Goal: Information Seeking & Learning: Find specific fact

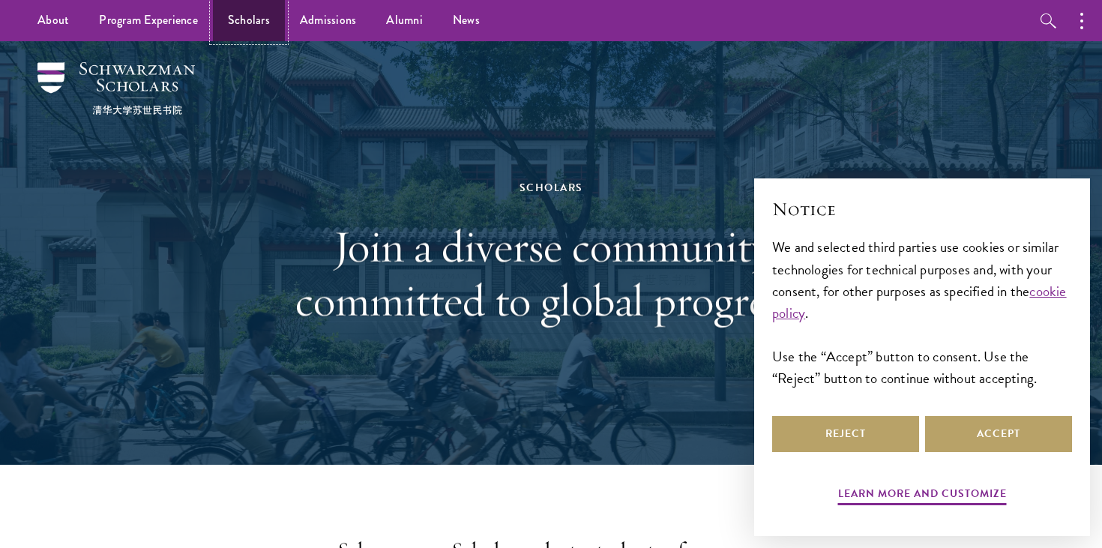
click at [247, 30] on link "Scholars" at bounding box center [249, 20] width 72 height 41
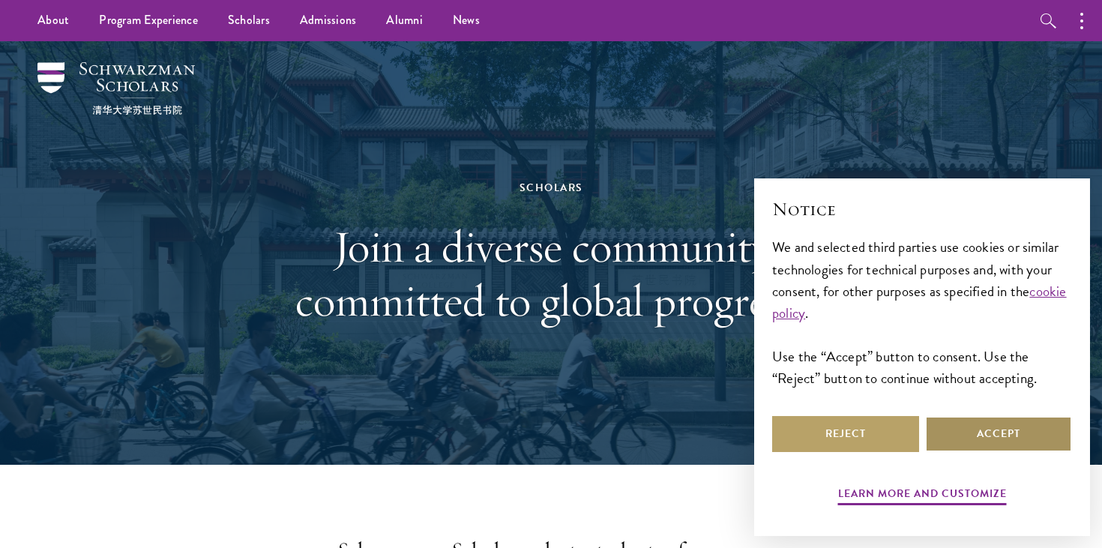
click at [958, 421] on button "Accept" at bounding box center [998, 434] width 147 height 36
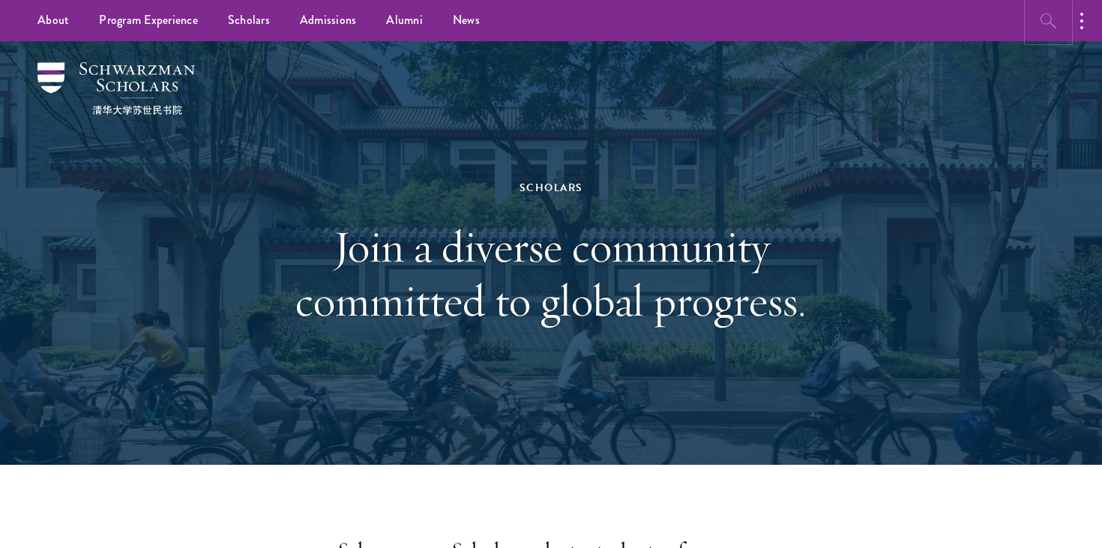
click at [1051, 17] on icon "button" at bounding box center [1048, 20] width 16 height 15
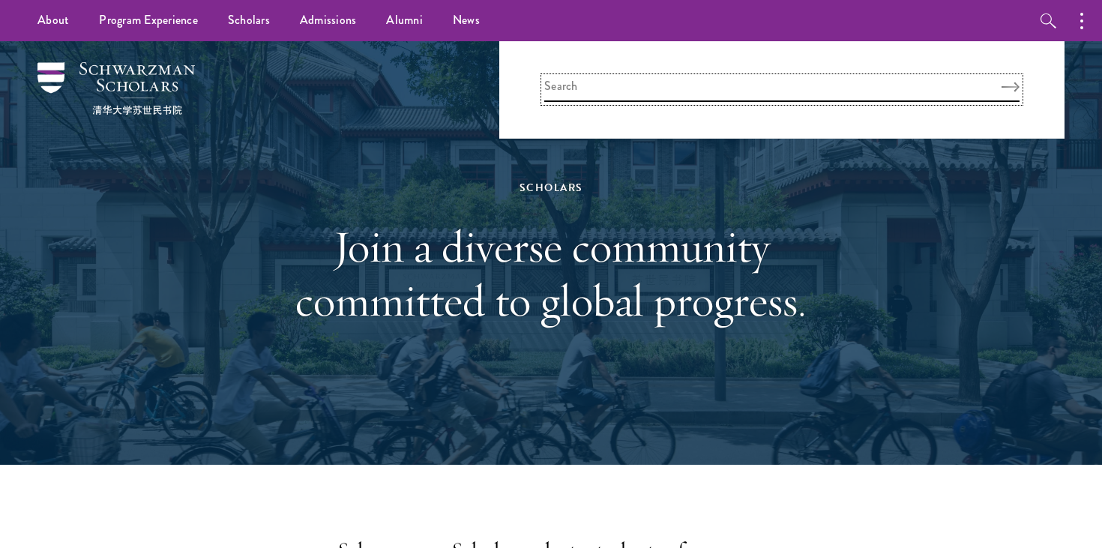
click at [840, 97] on input "search" at bounding box center [781, 89] width 475 height 25
type input "postdoc"
click at [1001, 82] on button "Search" at bounding box center [1010, 87] width 18 height 10
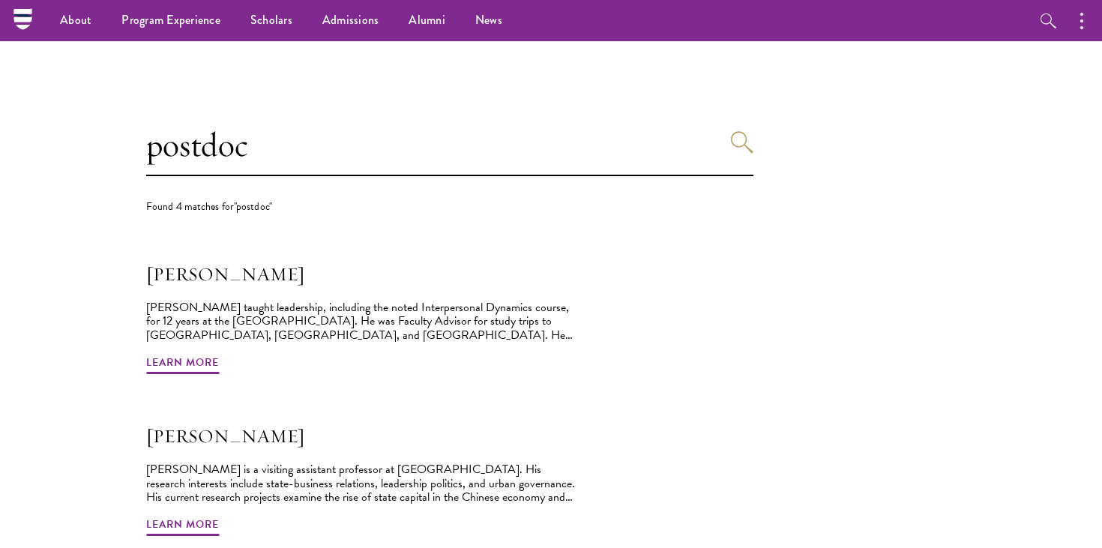
scroll to position [130, 0]
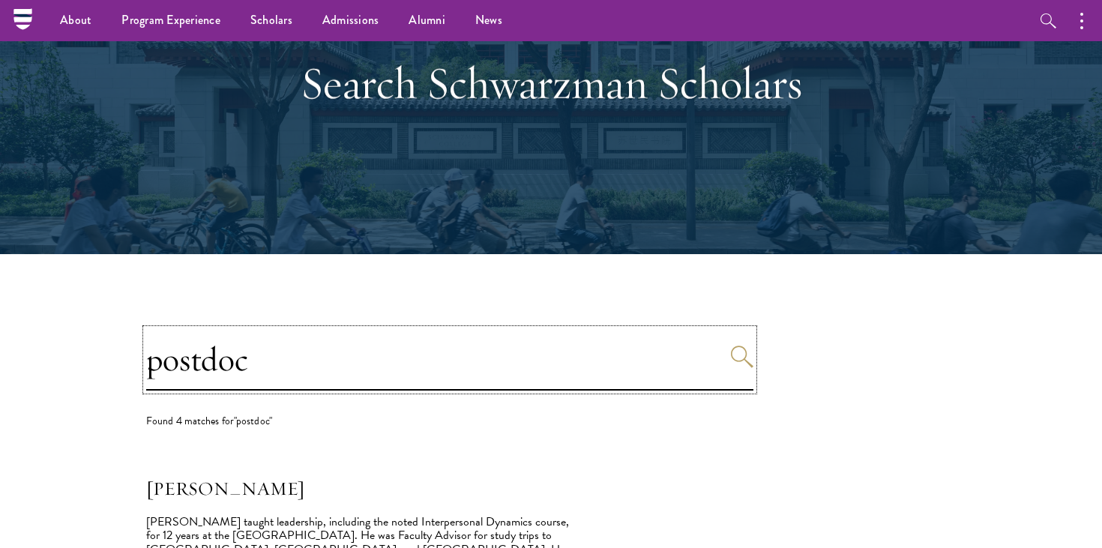
click at [501, 336] on input "postdoc" at bounding box center [449, 359] width 607 height 61
drag, startPoint x: 384, startPoint y: 377, endPoint x: 241, endPoint y: 280, distance: 172.6
click at [241, 329] on input "postdoc" at bounding box center [449, 359] width 607 height 61
type input "wilson miu"
click at [731, 346] on button "Search" at bounding box center [742, 357] width 22 height 22
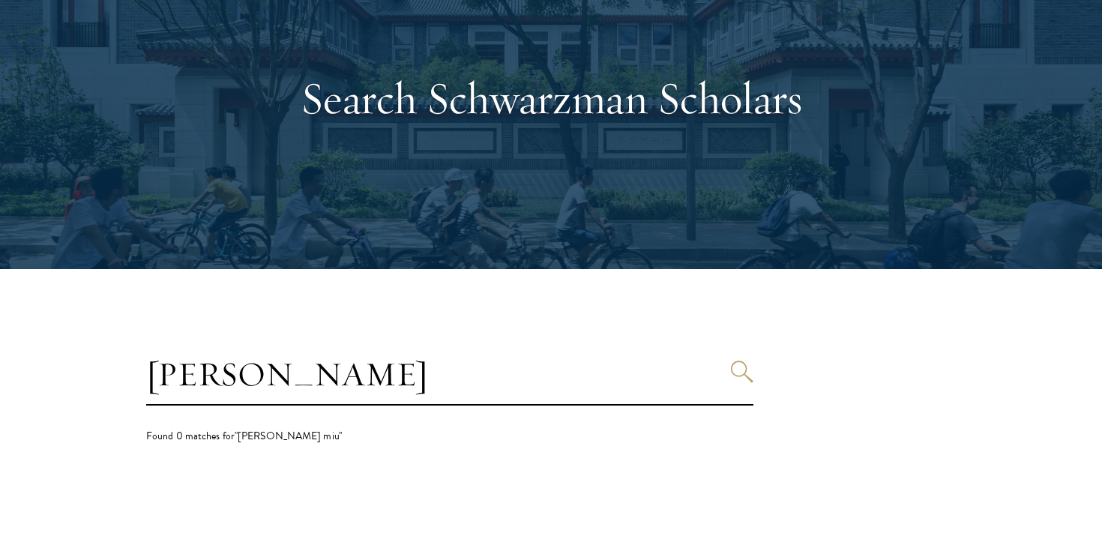
scroll to position [264, 0]
